Goal: Check status: Check status

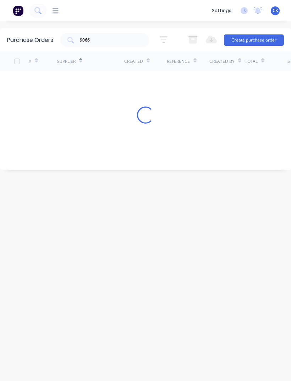
click at [108, 52] on div "Supplier" at bounding box center [91, 62] width 68 height 20
click at [95, 38] on input "9066" at bounding box center [108, 40] width 59 height 7
type input "9"
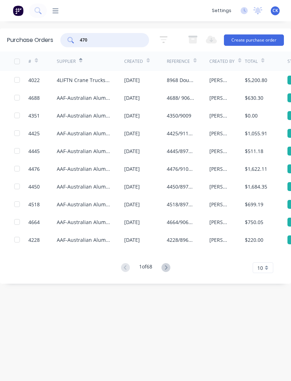
type input "4707"
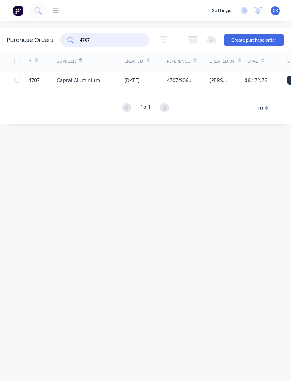
click at [249, 80] on div "$6,172.76" at bounding box center [256, 79] width 22 height 7
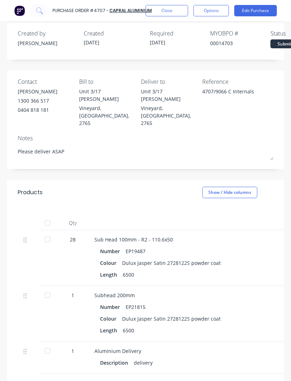
scroll to position [33, 0]
click at [49, 232] on div at bounding box center [48, 239] width 14 height 14
click at [52, 288] on div at bounding box center [48, 295] width 14 height 14
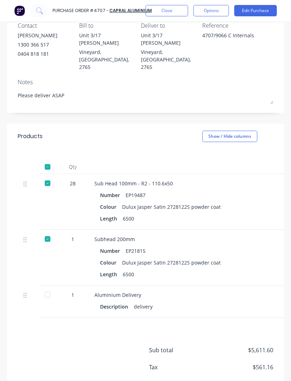
scroll to position [90, 0]
click at [51, 287] on div at bounding box center [48, 294] width 14 height 14
click at [177, 15] on button "Close" at bounding box center [167, 10] width 43 height 11
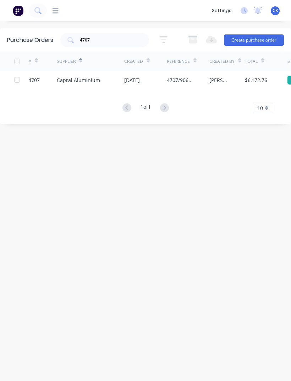
click at [76, 84] on div "Capral Aluminium" at bounding box center [78, 79] width 43 height 7
